Goal: Navigation & Orientation: Find specific page/section

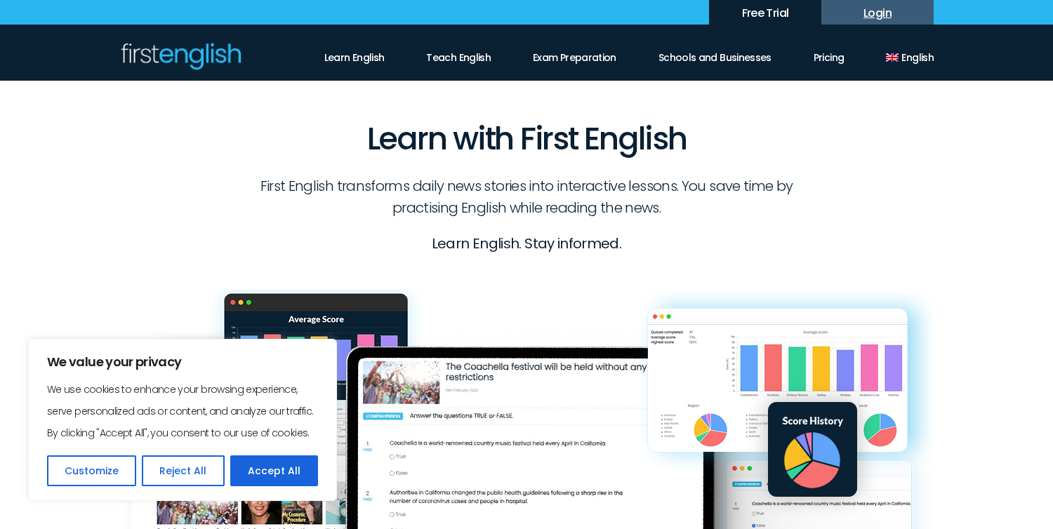
click at [880, 6] on link "Login" at bounding box center [877, 12] width 112 height 25
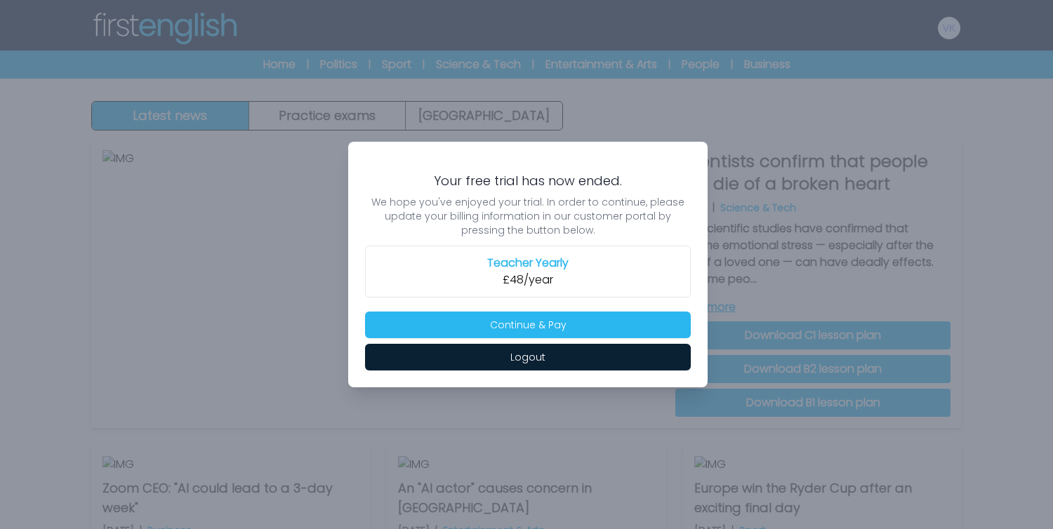
click at [744, 277] on div at bounding box center [526, 264] width 1053 height 529
click at [533, 267] on h2 "Teacher Yearly" at bounding box center [528, 263] width 308 height 17
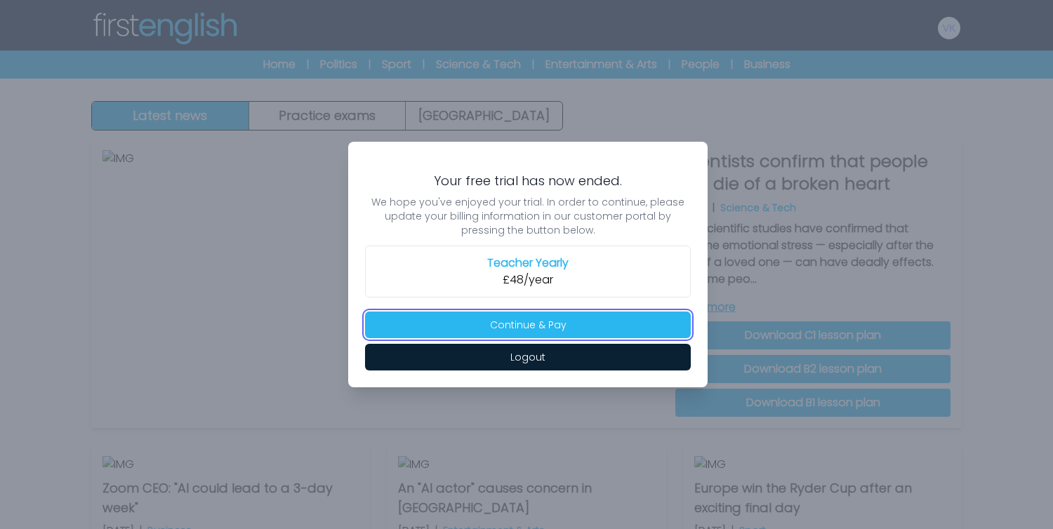
click at [611, 331] on button "Continue & Pay" at bounding box center [528, 325] width 326 height 27
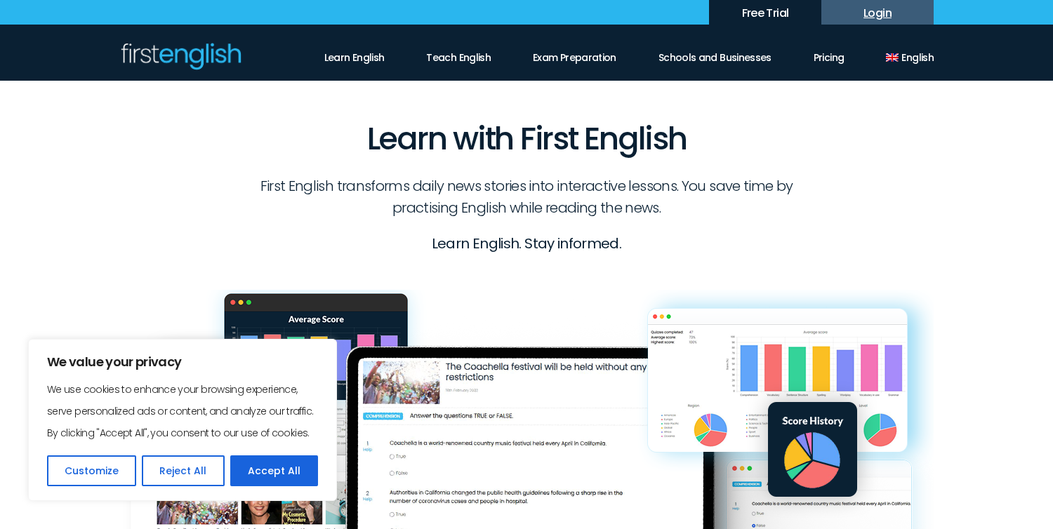
click at [875, 20] on link "Login" at bounding box center [877, 12] width 112 height 25
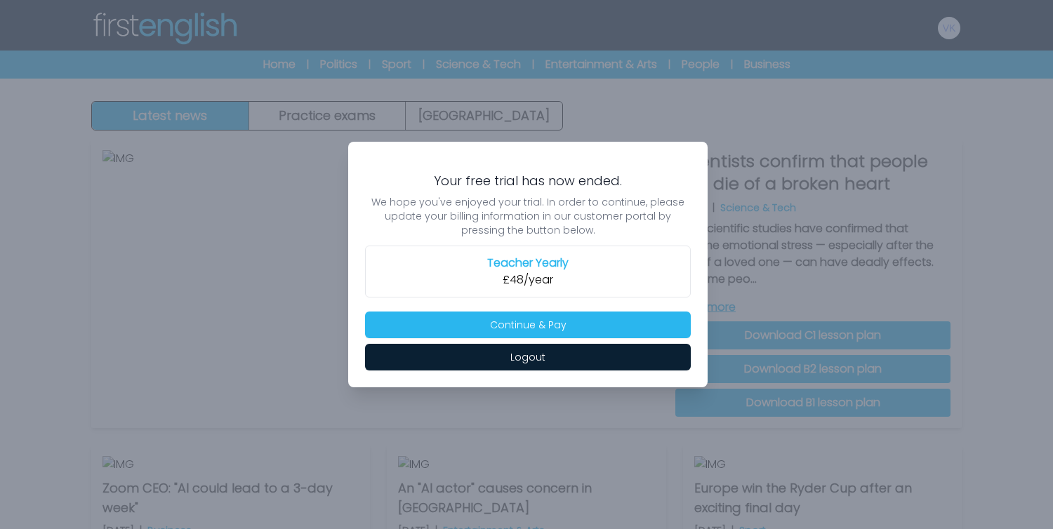
click at [588, 275] on p "£48/year" at bounding box center [528, 280] width 308 height 17
click at [527, 272] on p "£48/year" at bounding box center [528, 280] width 308 height 17
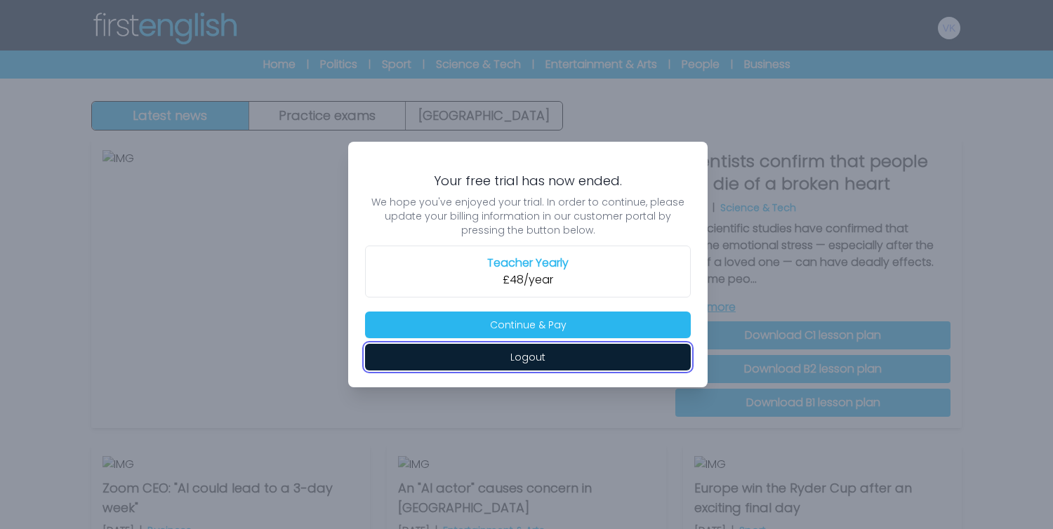
click at [589, 362] on button "Logout" at bounding box center [528, 357] width 326 height 27
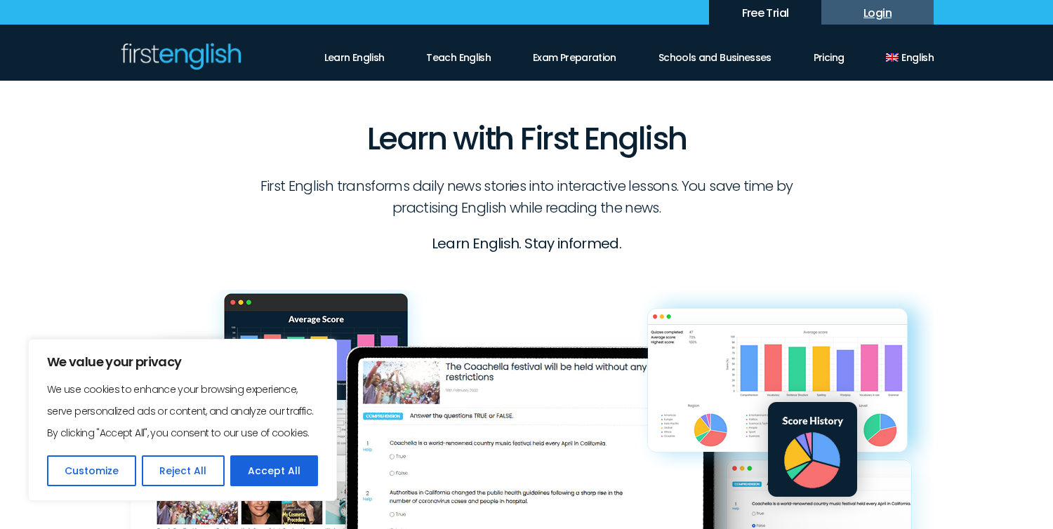
click at [864, 8] on link "Login" at bounding box center [877, 12] width 112 height 25
click at [871, 12] on link "Login" at bounding box center [877, 12] width 112 height 25
click at [882, 13] on link "Login" at bounding box center [877, 12] width 112 height 25
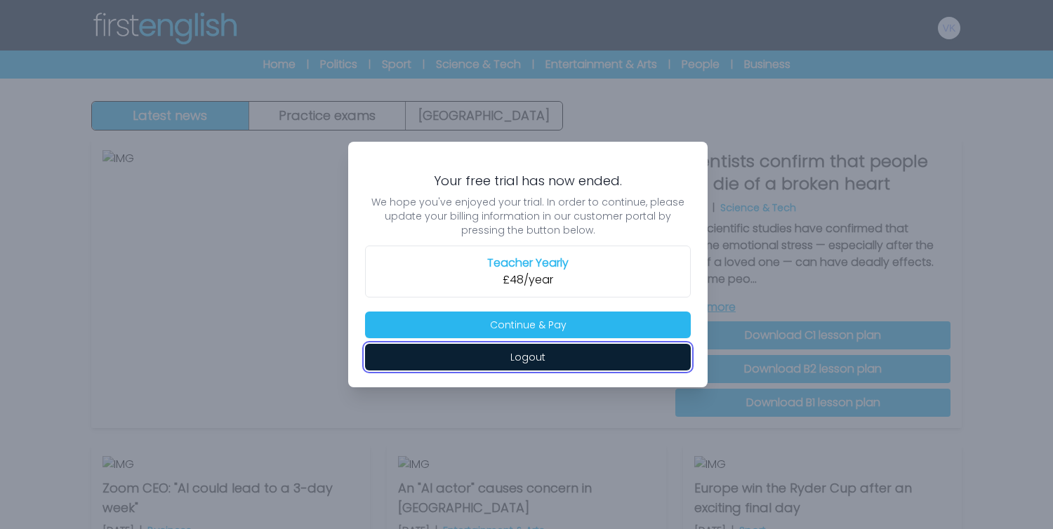
click at [531, 365] on button "Logout" at bounding box center [528, 357] width 326 height 27
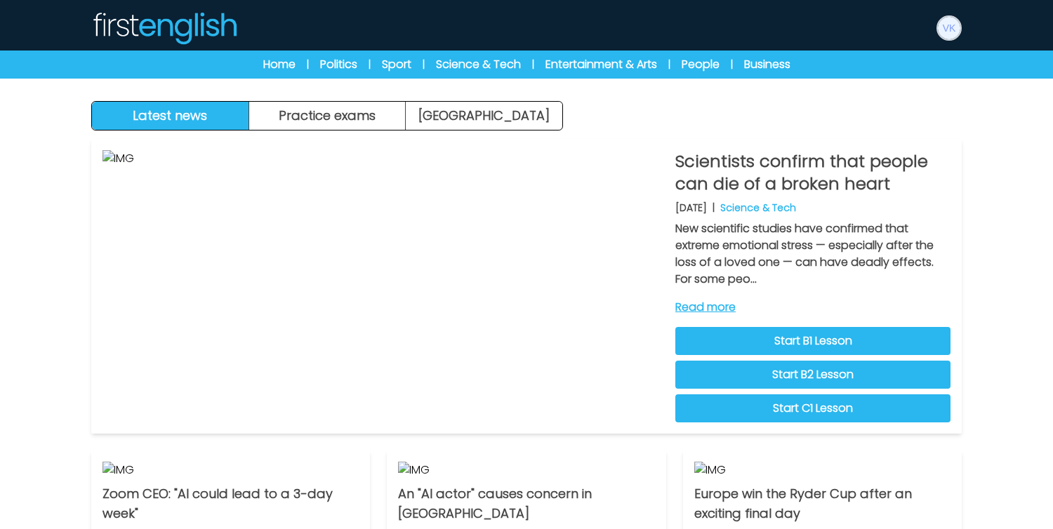
click at [956, 37] on img at bounding box center [949, 28] width 22 height 22
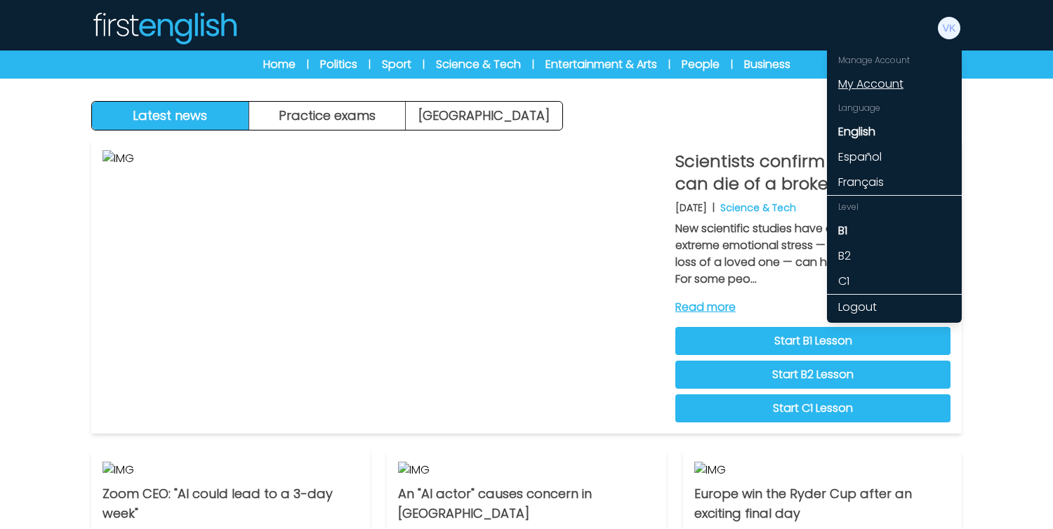
click at [879, 89] on link "My Account" at bounding box center [894, 84] width 135 height 25
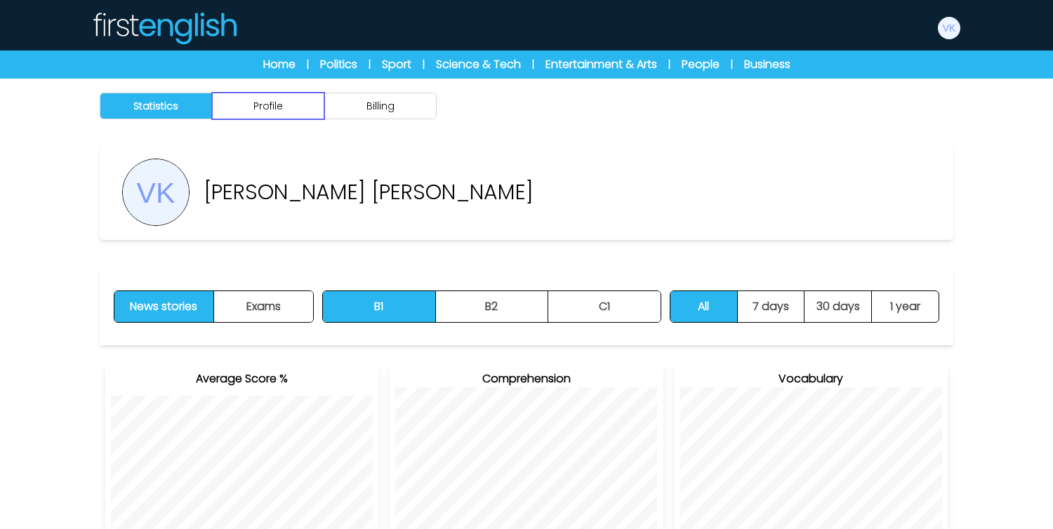
click at [281, 111] on button "Profile" at bounding box center [268, 106] width 112 height 27
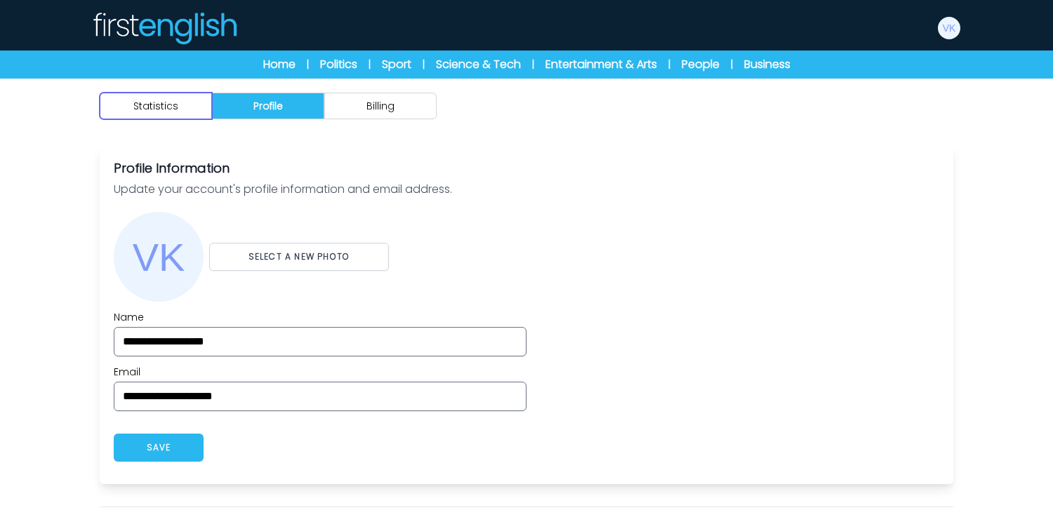
click at [164, 116] on button "Statistics" at bounding box center [156, 106] width 112 height 27
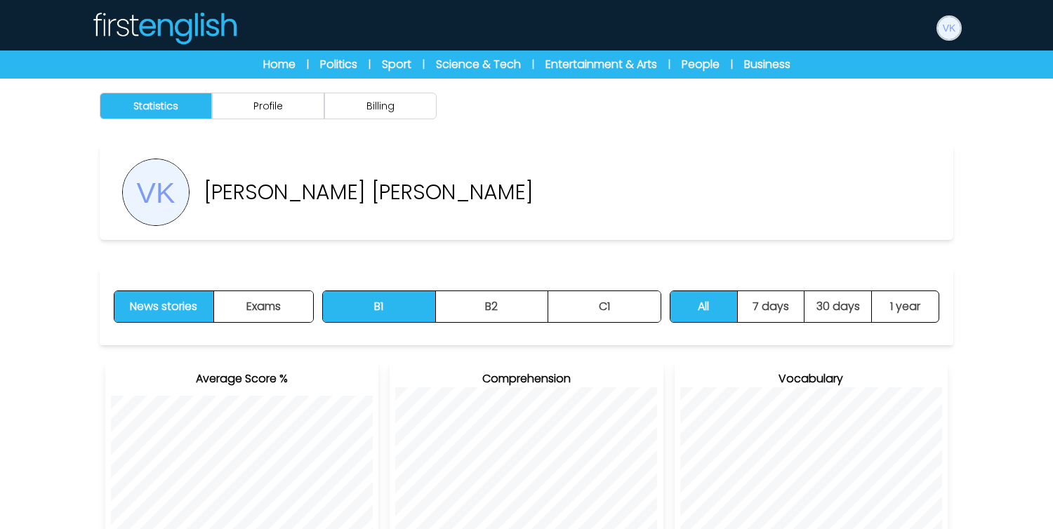
click at [946, 33] on img at bounding box center [949, 28] width 22 height 22
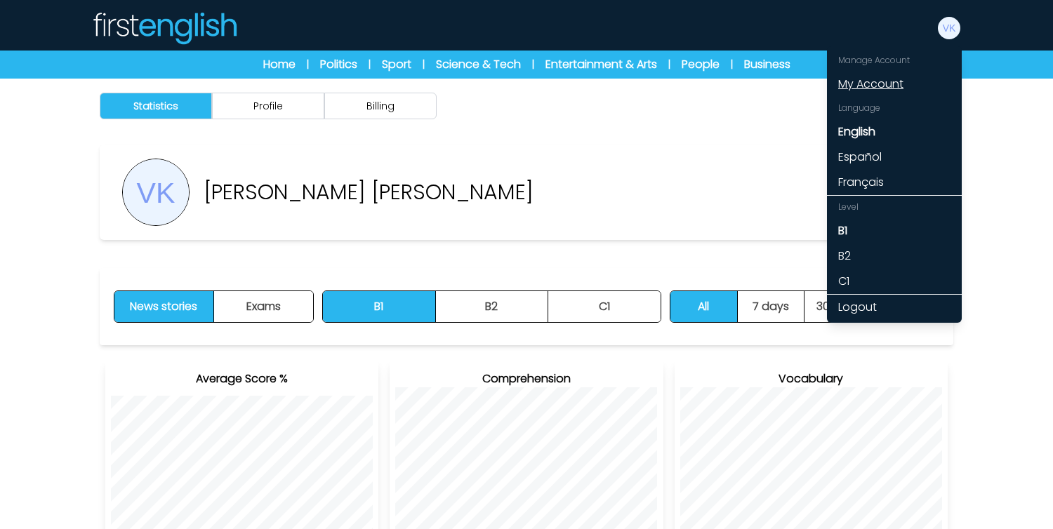
click at [878, 88] on link "My Account" at bounding box center [894, 84] width 135 height 25
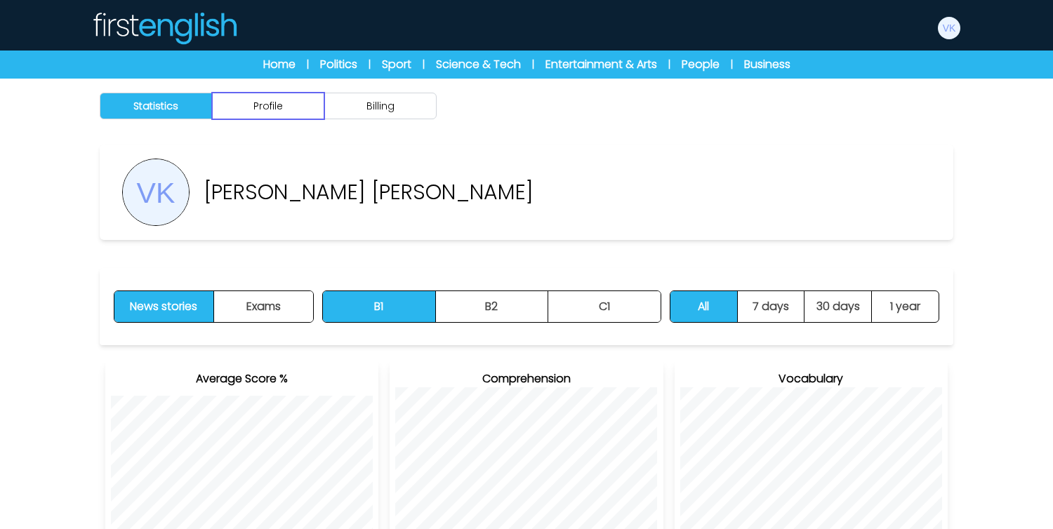
click at [279, 105] on button "Profile" at bounding box center [268, 106] width 112 height 27
click at [372, 110] on button "Billing" at bounding box center [380, 106] width 112 height 27
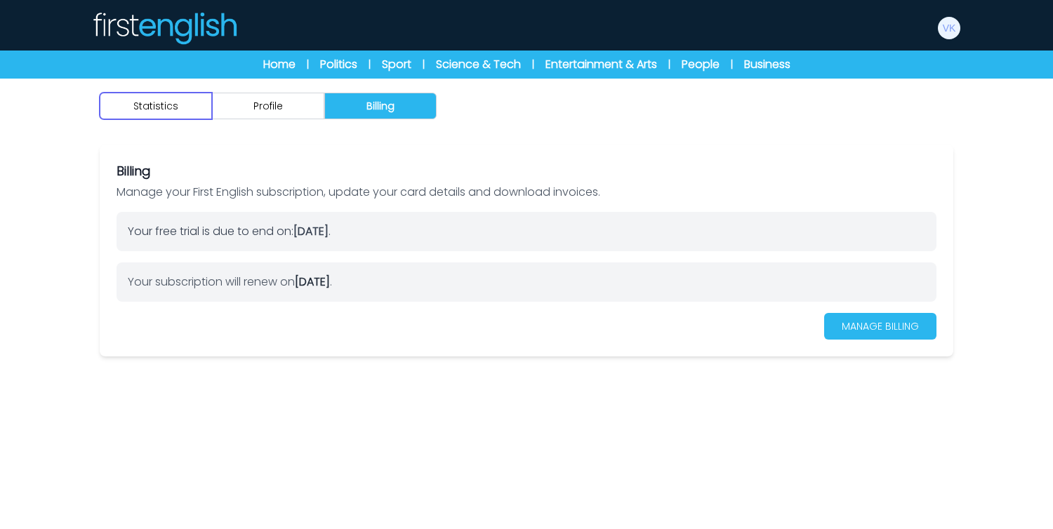
click at [157, 101] on button "Statistics" at bounding box center [156, 106] width 112 height 27
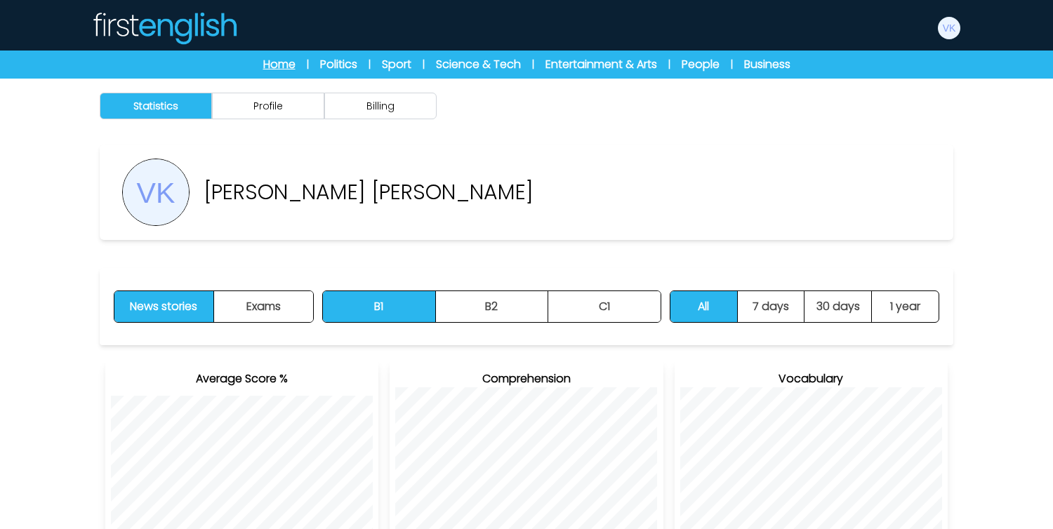
click at [282, 65] on link "Home" at bounding box center [279, 64] width 32 height 17
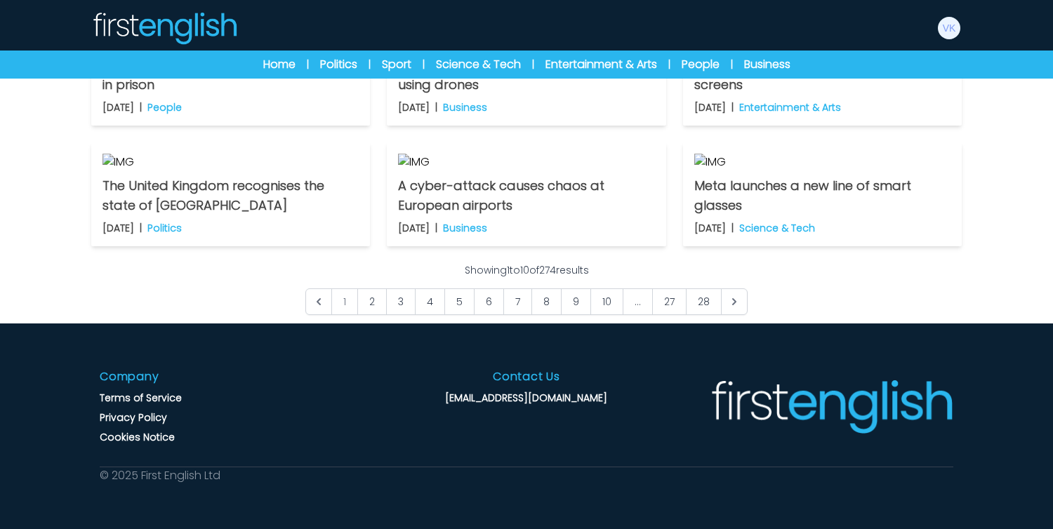
scroll to position [1113, 0]
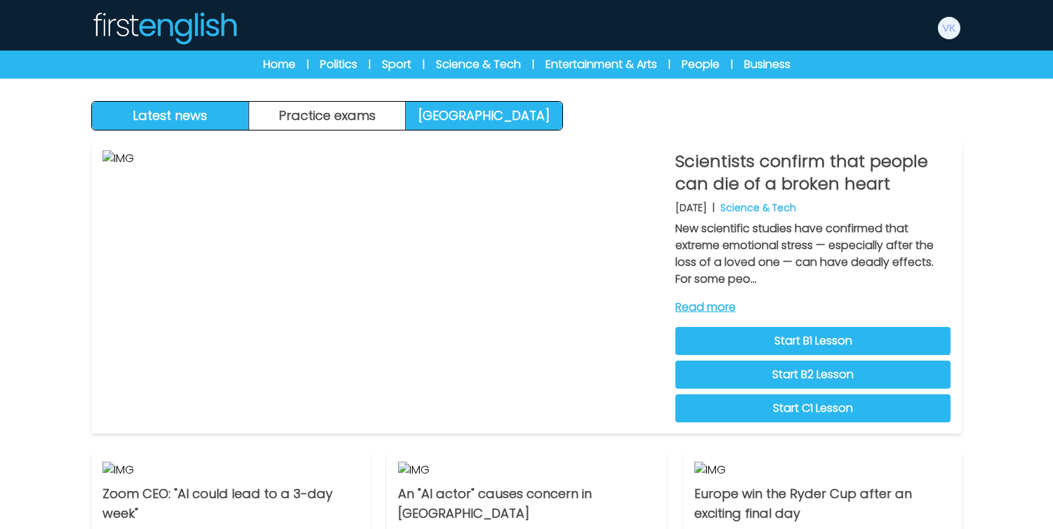
click at [483, 112] on link "[GEOGRAPHIC_DATA]" at bounding box center [484, 116] width 157 height 28
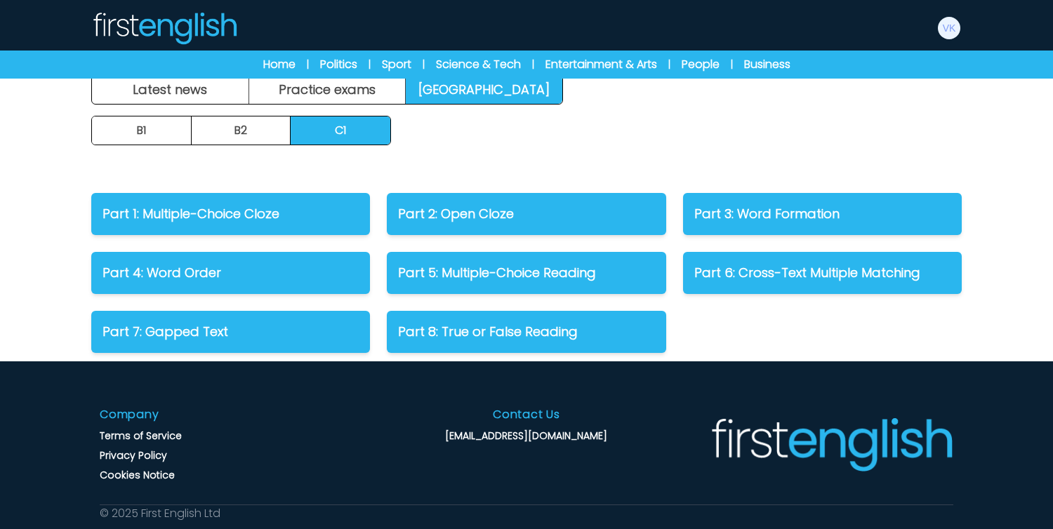
scroll to position [28, 0]
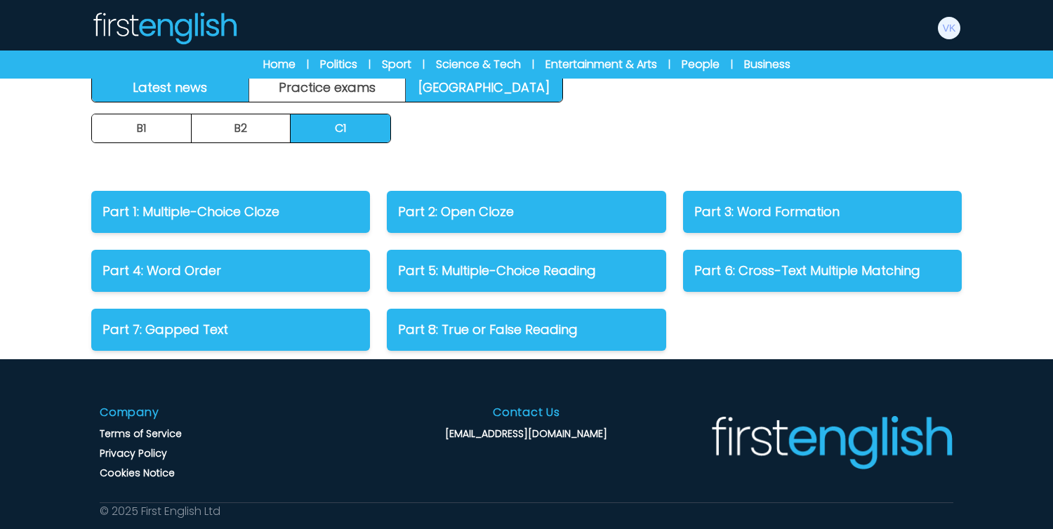
click at [194, 98] on link "Latest news" at bounding box center [170, 88] width 157 height 28
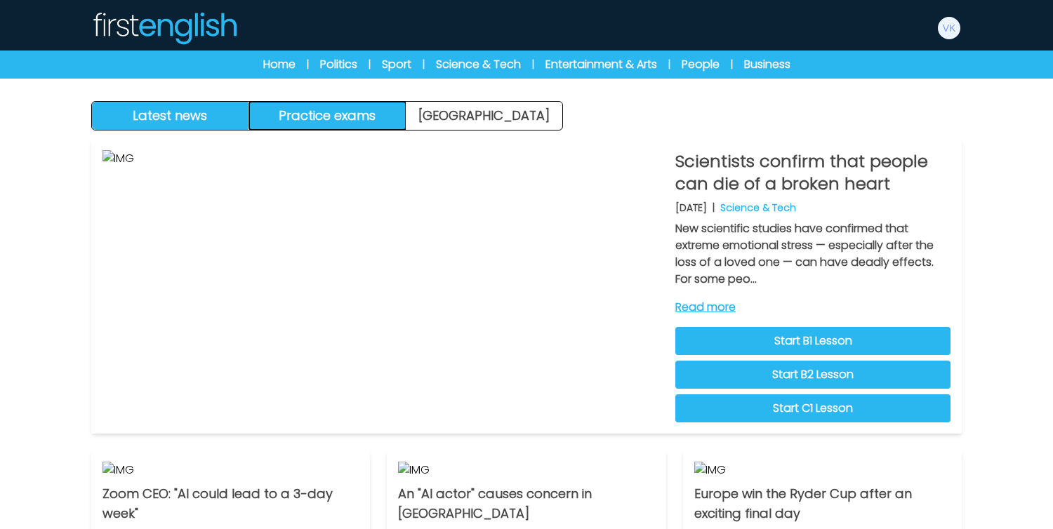
click at [330, 110] on button "Practice exams" at bounding box center [327, 116] width 157 height 28
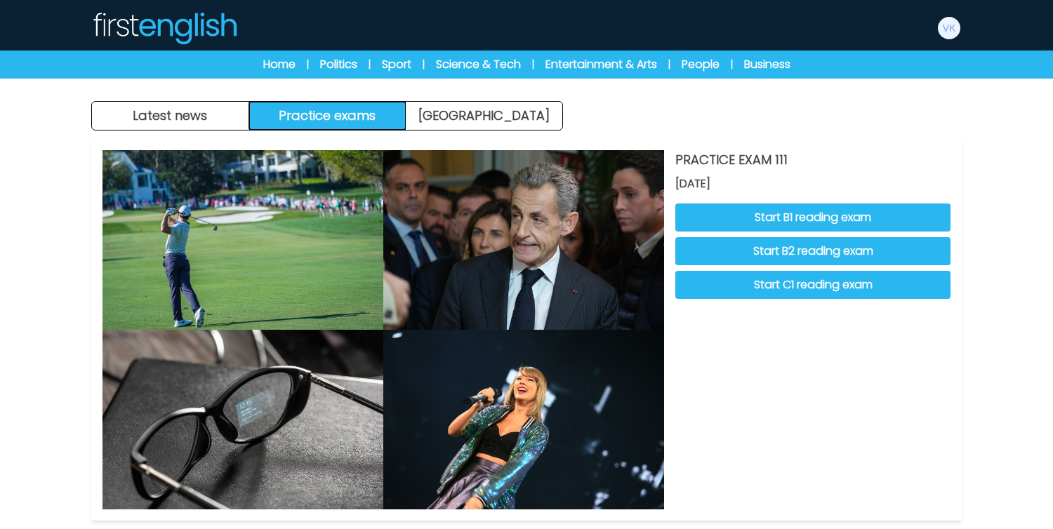
scroll to position [28, 0]
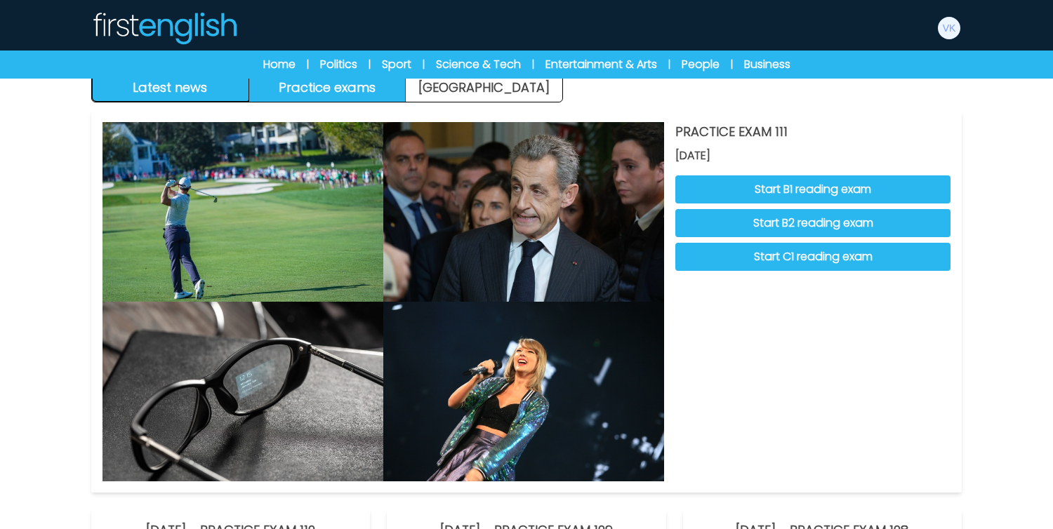
click at [176, 86] on button "Latest news" at bounding box center [170, 88] width 157 height 28
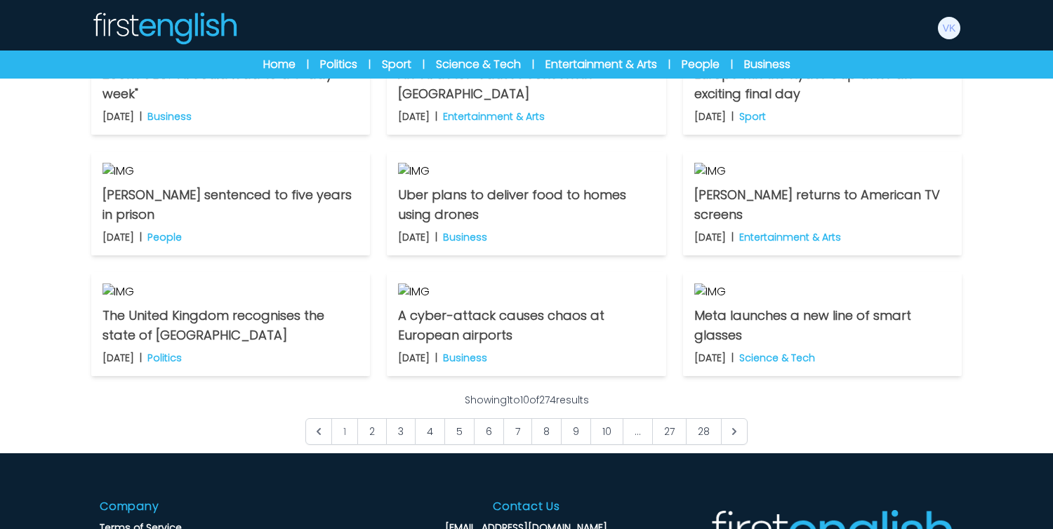
scroll to position [421, 0]
